Goal: Communication & Community: Participate in discussion

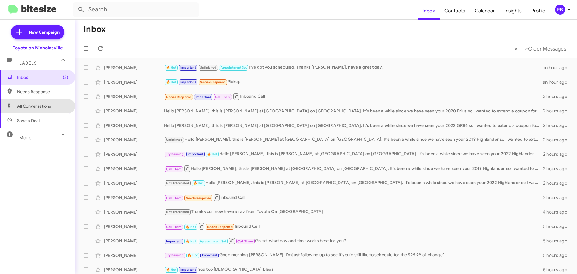
click at [43, 108] on span "All Conversations" at bounding box center [34, 106] width 34 height 6
type input "in:all-conversations"
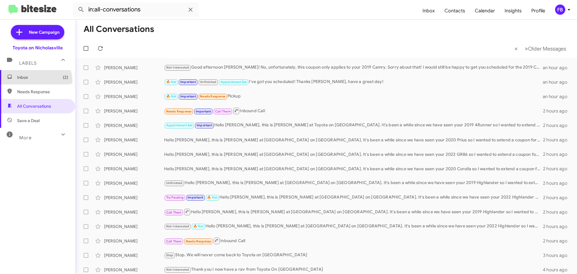
click at [32, 82] on span "Inbox (2)" at bounding box center [37, 77] width 75 height 14
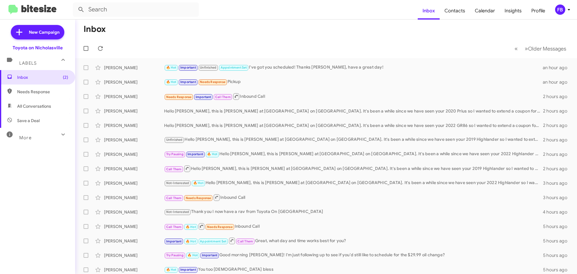
click at [37, 109] on span "All Conversations" at bounding box center [37, 106] width 75 height 14
type input "in:all-conversations"
